Goal: Transaction & Acquisition: Obtain resource

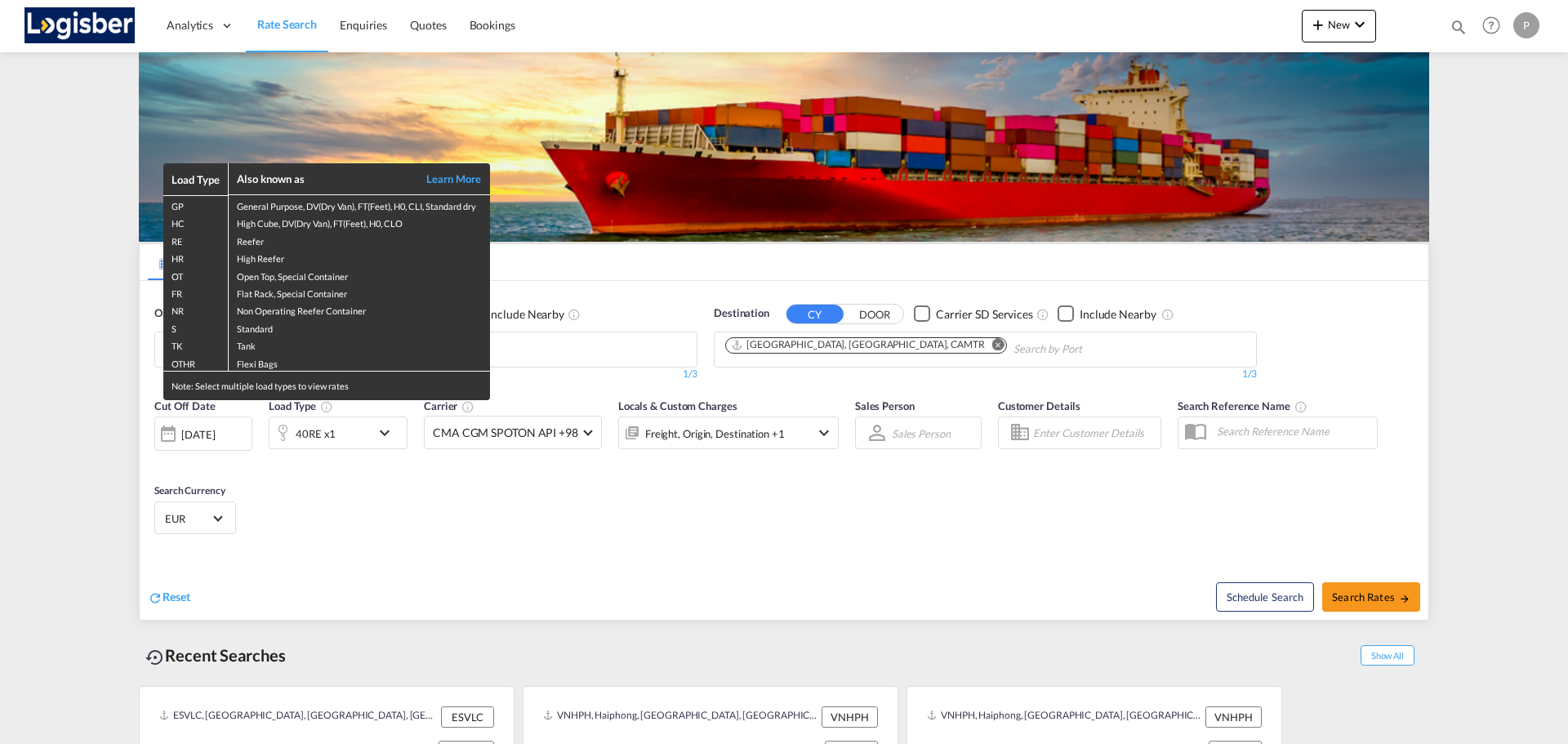
click at [545, 343] on div "Load Type Also known as Learn More GP General Purpose, DV(Dry Van), FT(Feet), H…" at bounding box center [784, 372] width 1568 height 744
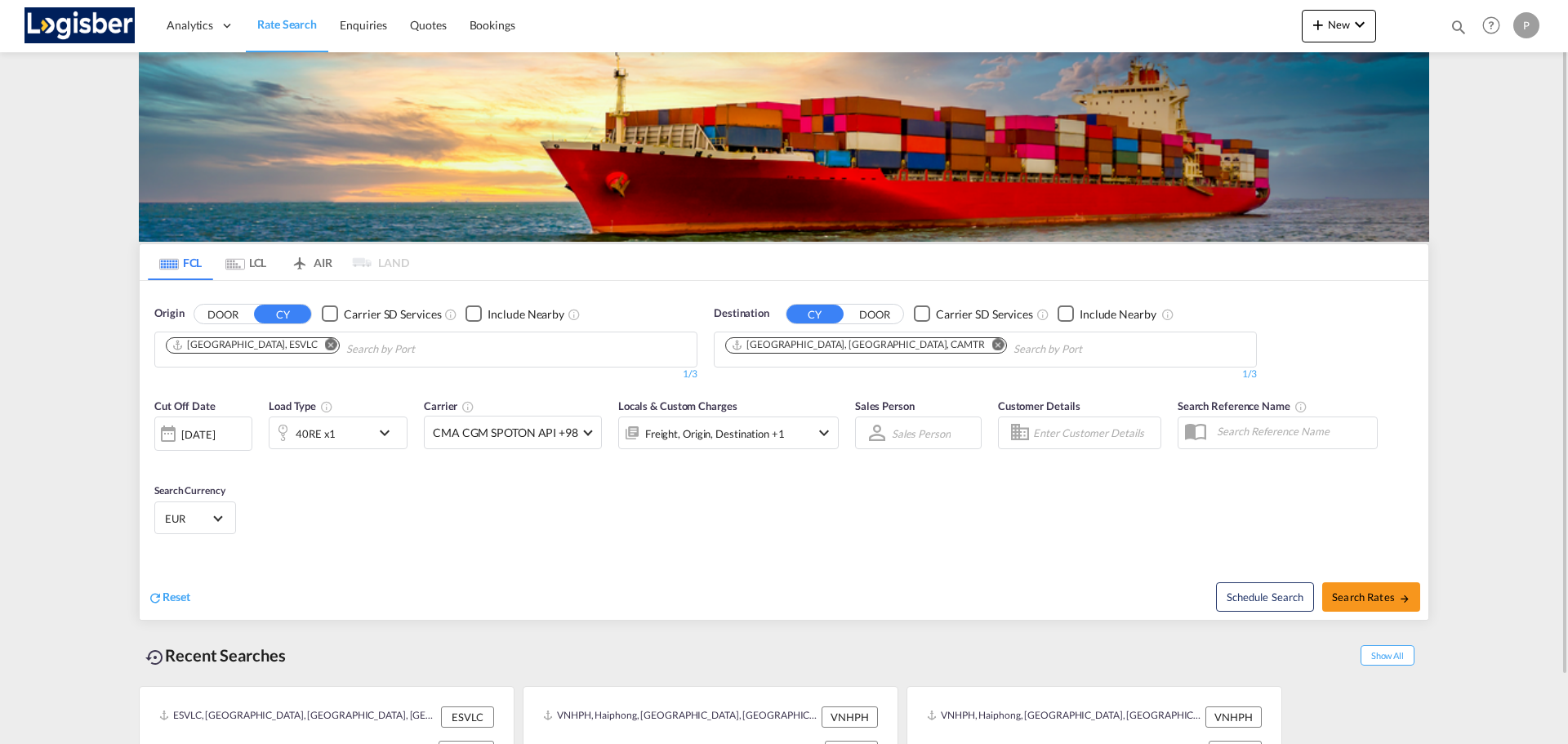
drag, startPoint x: 265, startPoint y: 344, endPoint x: 350, endPoint y: 353, distance: 85.5
click at [325, 344] on md-icon "Remove" at bounding box center [331, 344] width 12 height 12
click at [992, 342] on md-icon "Remove" at bounding box center [998, 344] width 12 height 12
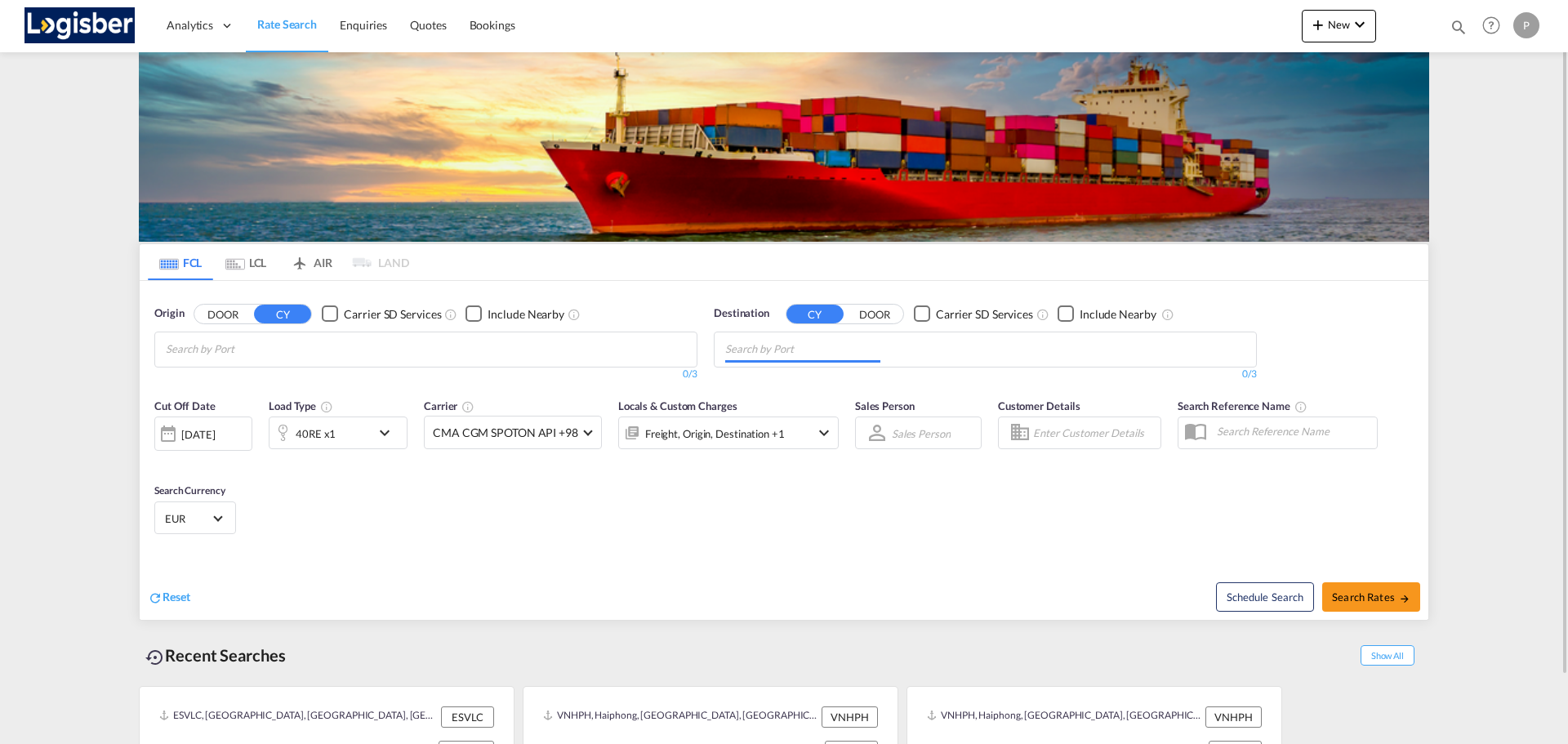
click at [567, 340] on body "Analytics Dashboard Rate Search Enquiries Quotes Bookings" at bounding box center [784, 372] width 1568 height 744
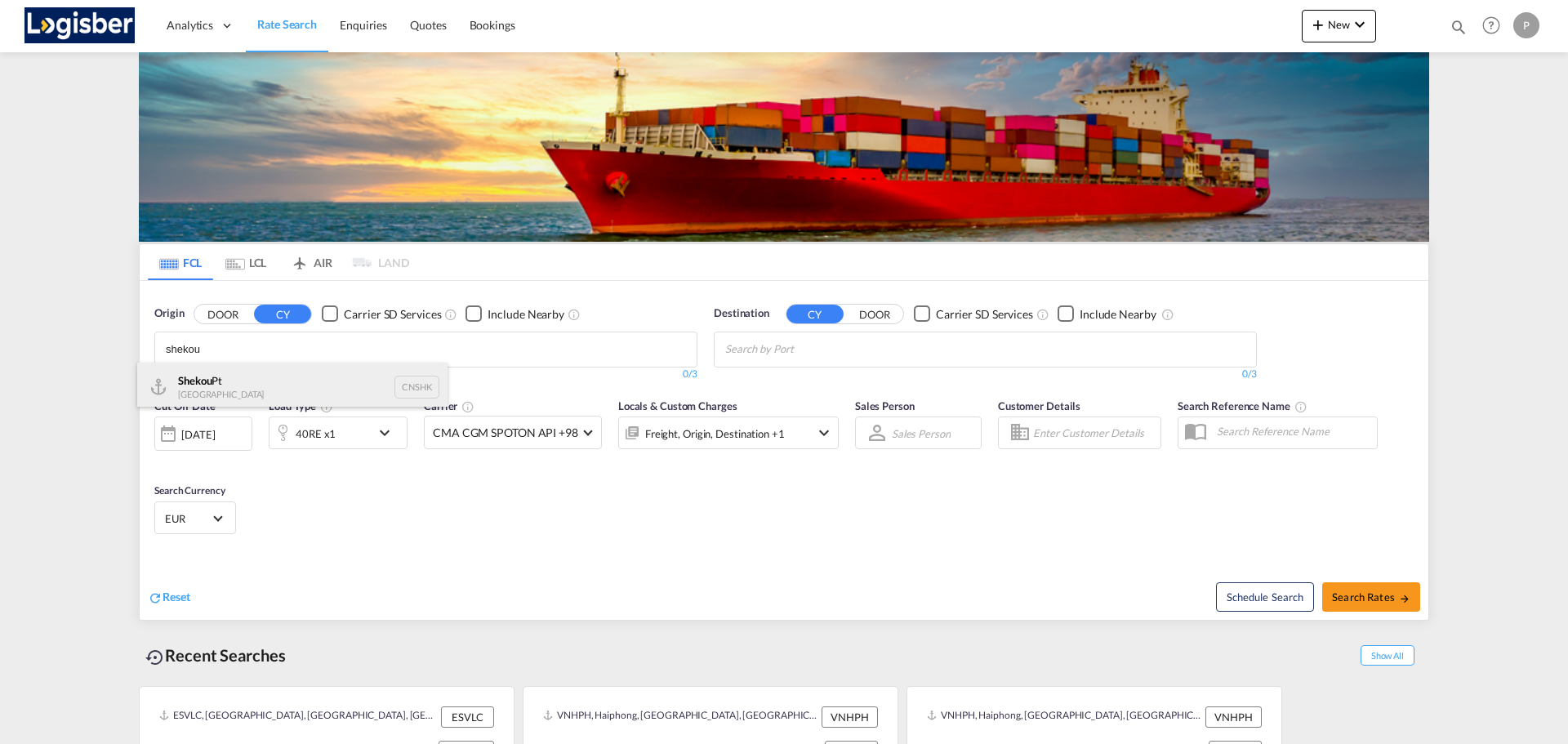
type input "shekou"
click at [285, 381] on div "Shekou Pt China CNSHK" at bounding box center [292, 388] width 310 height 49
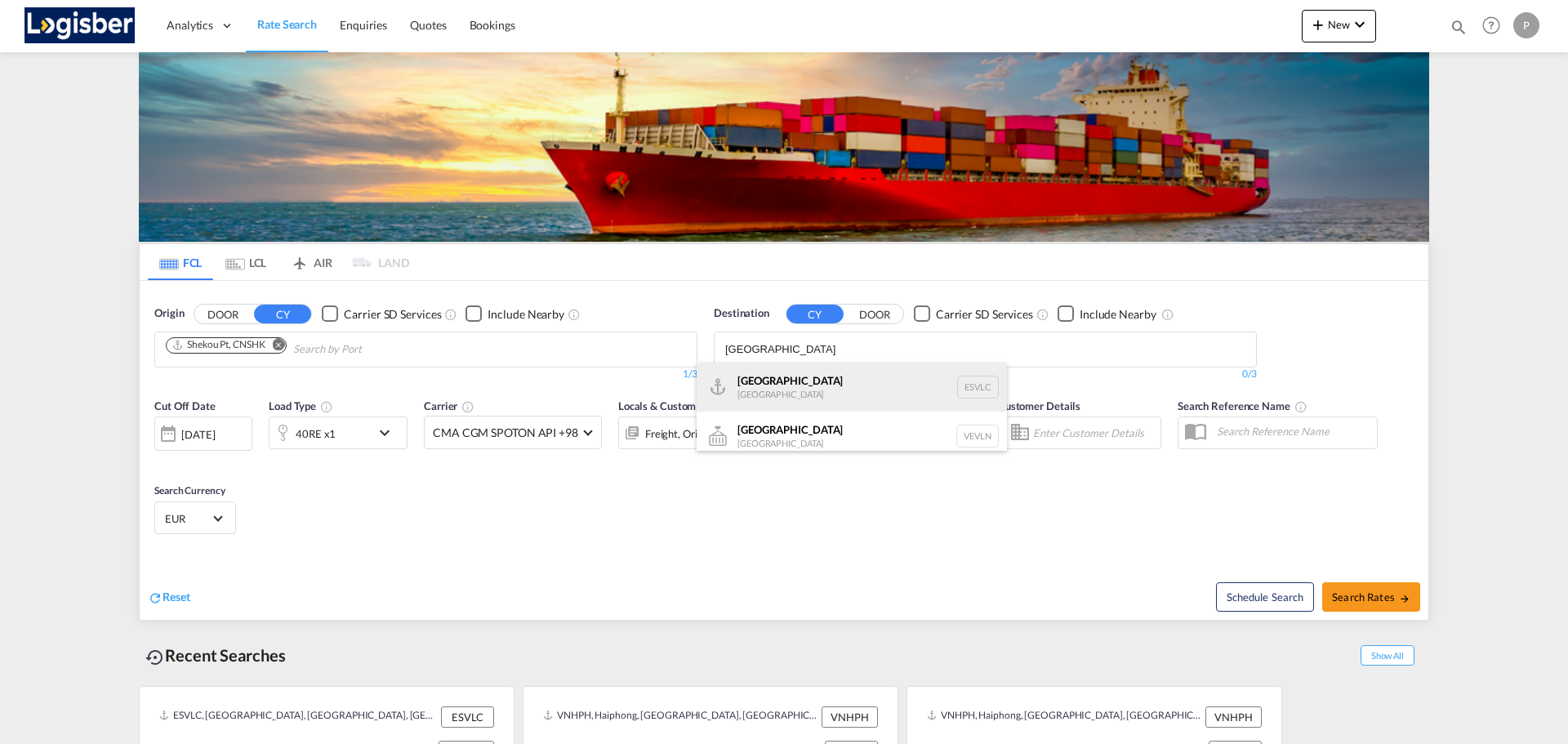
type input "[GEOGRAPHIC_DATA]"
click at [816, 376] on div "[GEOGRAPHIC_DATA] [GEOGRAPHIC_DATA] ESVLC" at bounding box center [851, 388] width 310 height 49
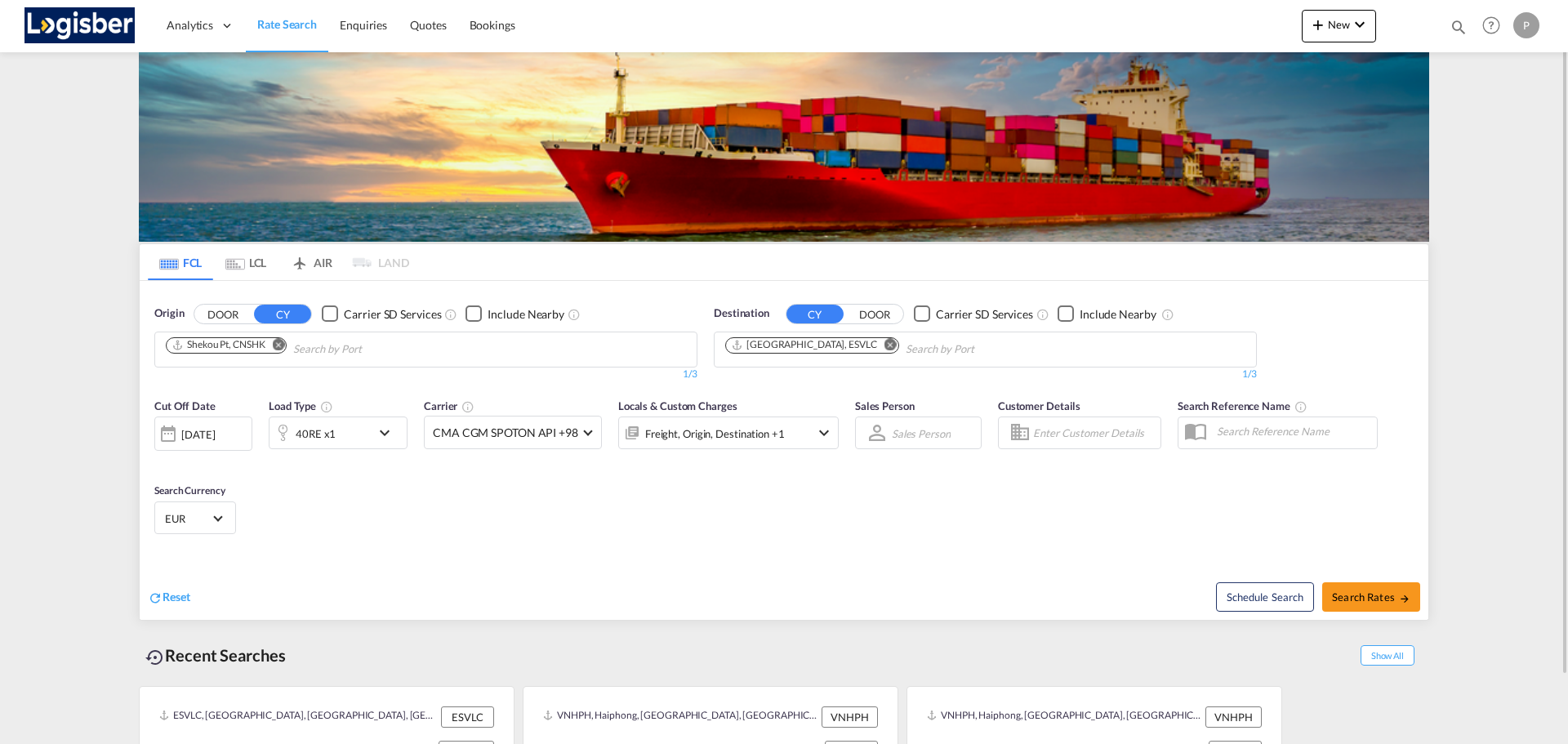
click at [357, 441] on div "40RE x1" at bounding box center [320, 433] width 101 height 33
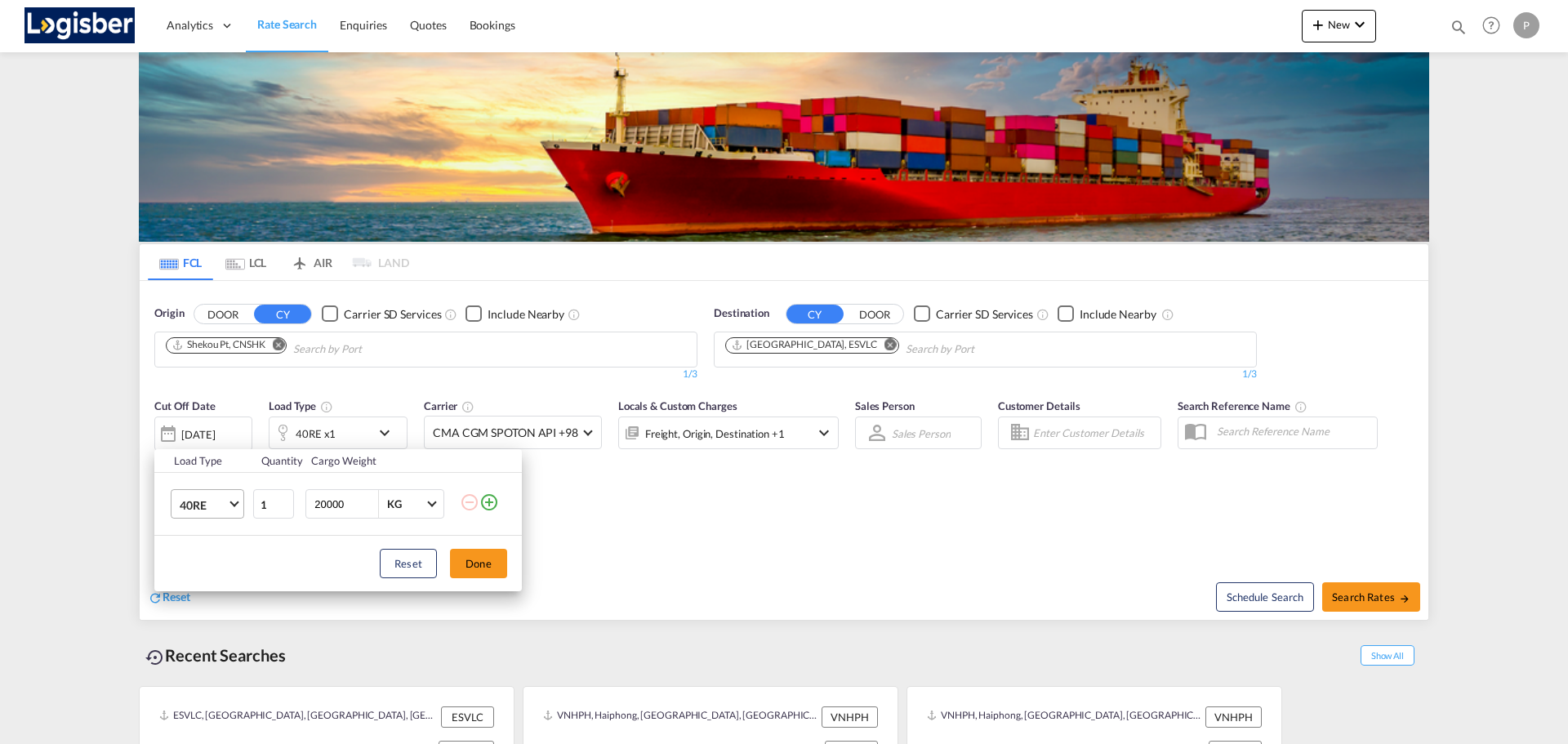
click at [226, 500] on span "40RE" at bounding box center [203, 506] width 48 height 16
click at [221, 466] on md-option "40HC" at bounding box center [222, 469] width 111 height 40
click at [479, 565] on button "Done" at bounding box center [479, 564] width 58 height 30
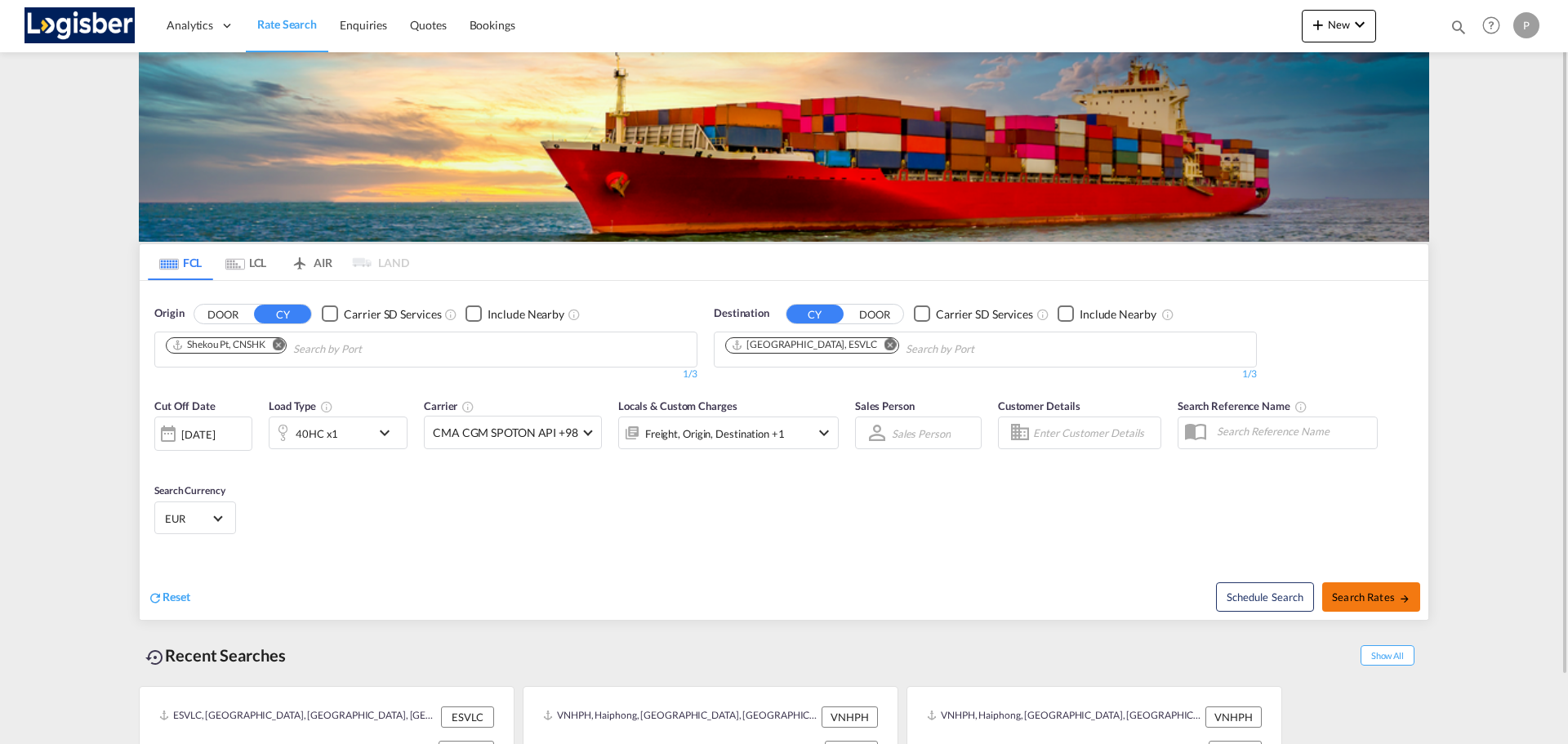
click at [1348, 588] on button "Search Rates" at bounding box center [1371, 598] width 98 height 30
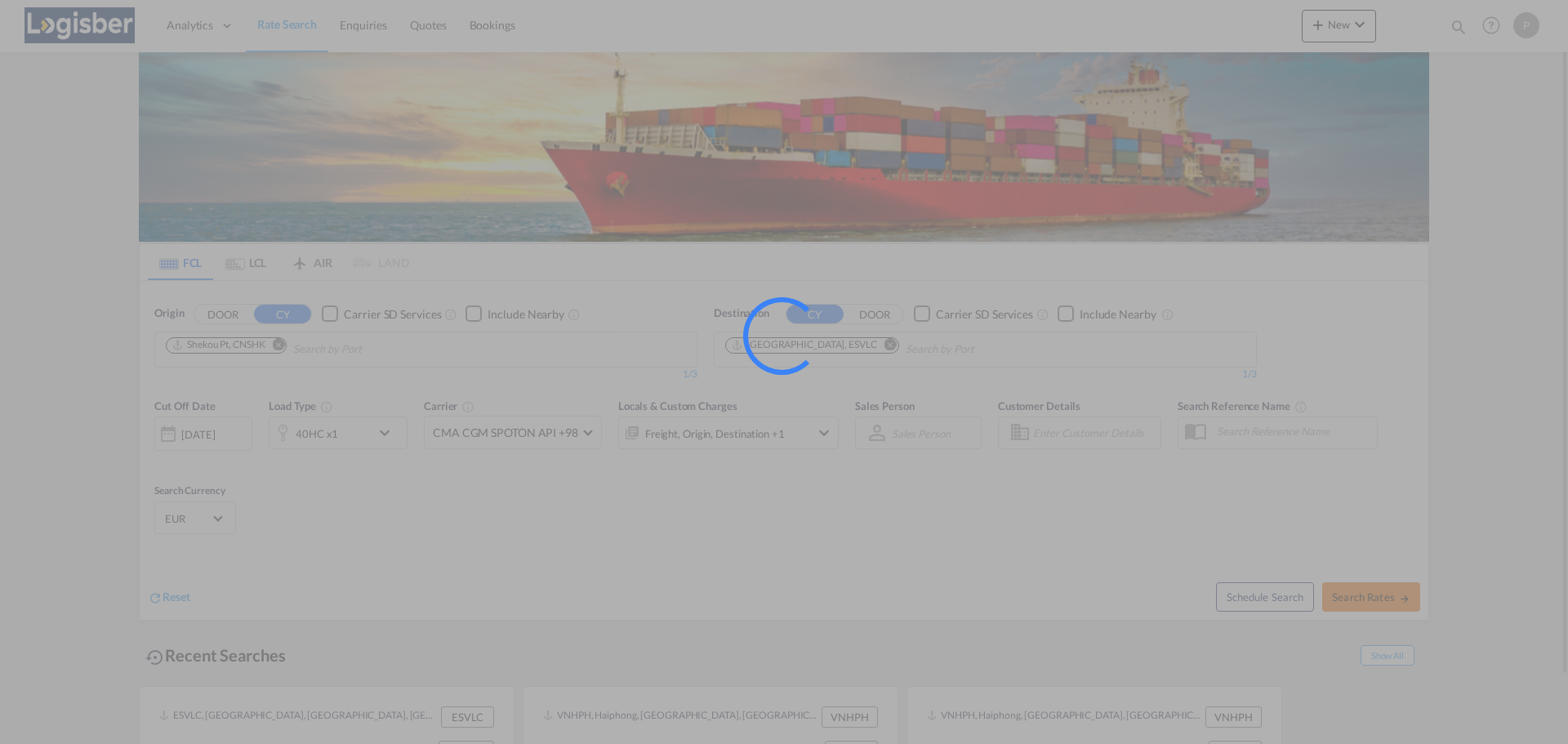
type input "CNSHK to ESVLC / [DATE]"
